Goal: Navigation & Orientation: Find specific page/section

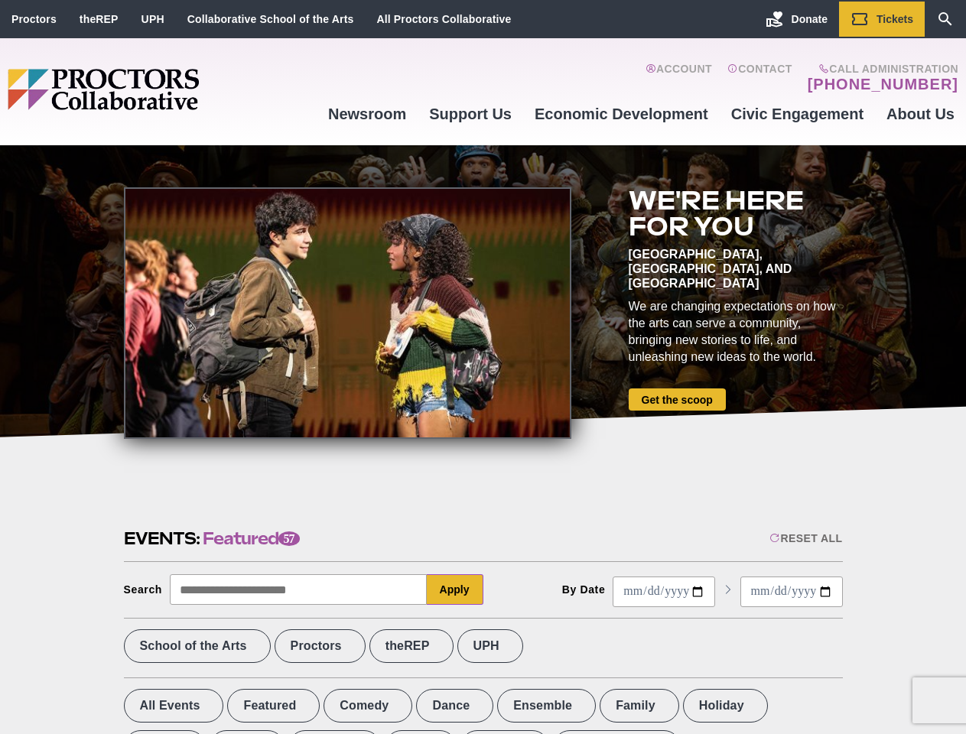
click at [483, 367] on div at bounding box center [347, 313] width 447 height 252
click at [805, 538] on div "Reset All" at bounding box center [805, 538] width 73 height 12
click at [455, 590] on button "Apply" at bounding box center [455, 589] width 57 height 31
